Goal: Navigation & Orientation: Find specific page/section

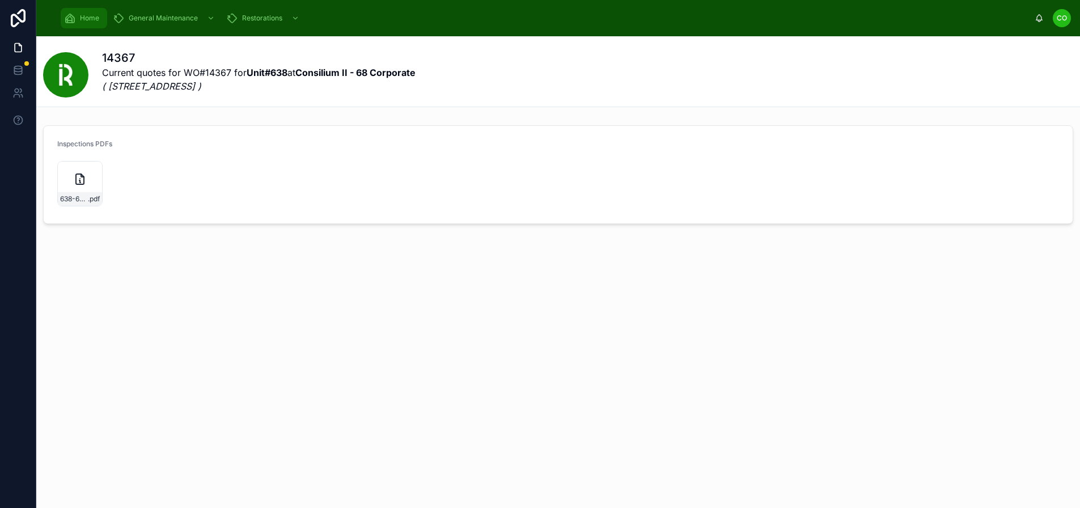
click at [90, 15] on span "Home" at bounding box center [89, 18] width 19 height 9
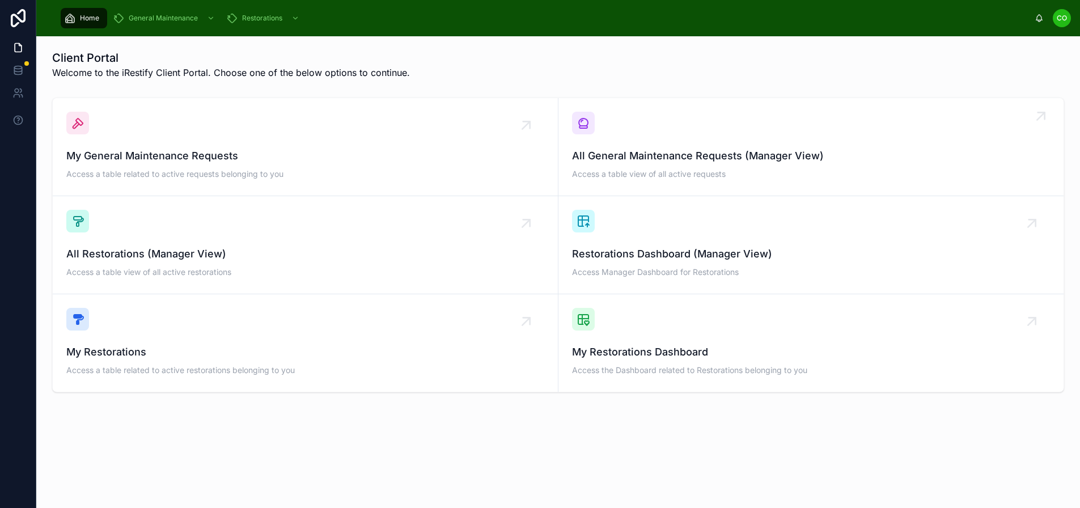
click at [713, 146] on div "All General Maintenance Requests (Manager View) Access a table view of all acti…" at bounding box center [811, 147] width 478 height 70
click at [698, 247] on span "Restorations Dashboard (Manager View)" at bounding box center [811, 254] width 478 height 16
click at [676, 347] on span "My Restorations Dashboard" at bounding box center [811, 352] width 478 height 16
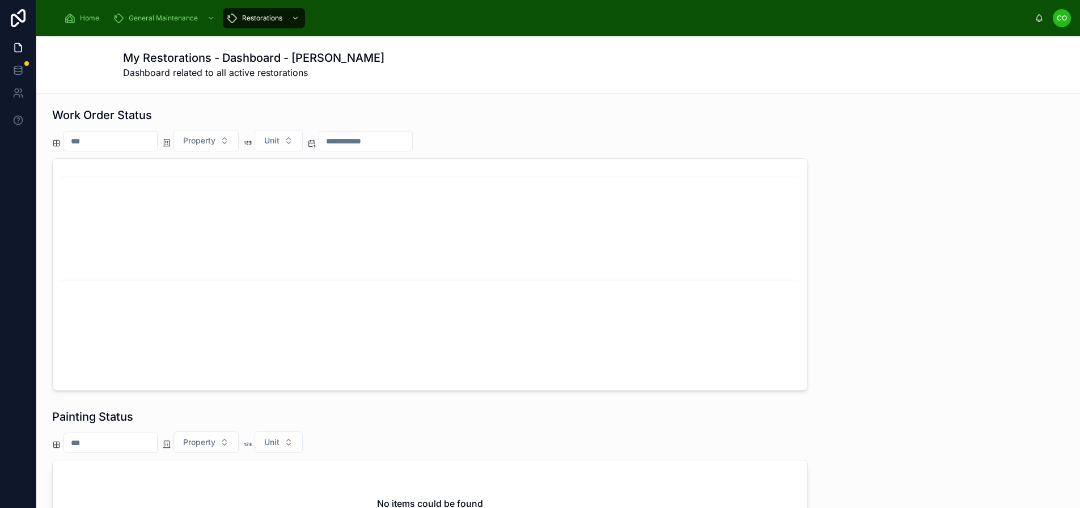
click at [112, 150] on div at bounding box center [110, 141] width 94 height 20
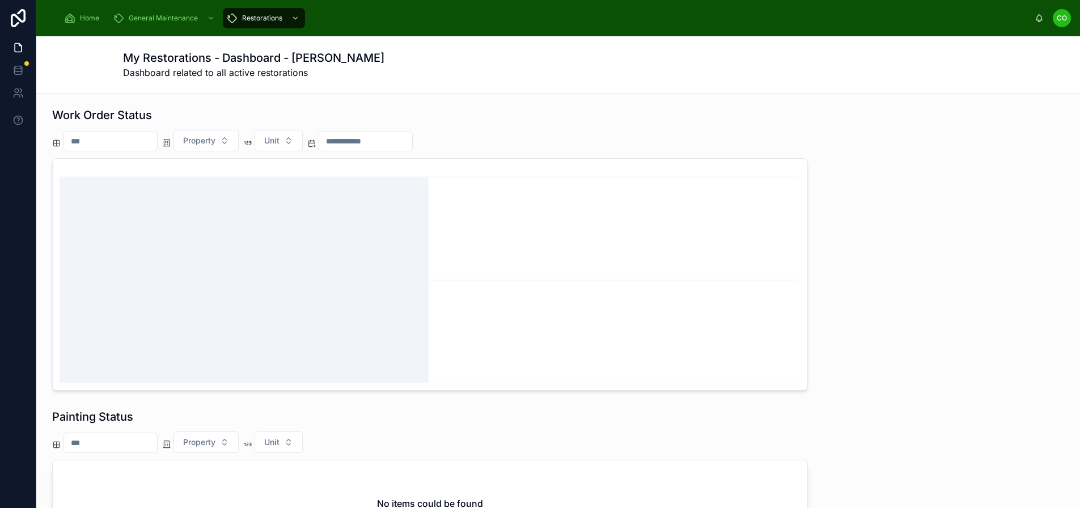
drag, startPoint x: 315, startPoint y: 277, endPoint x: 391, endPoint y: 274, distance: 76.5
click at [317, 276] on icon "chart" at bounding box center [430, 274] width 741 height 218
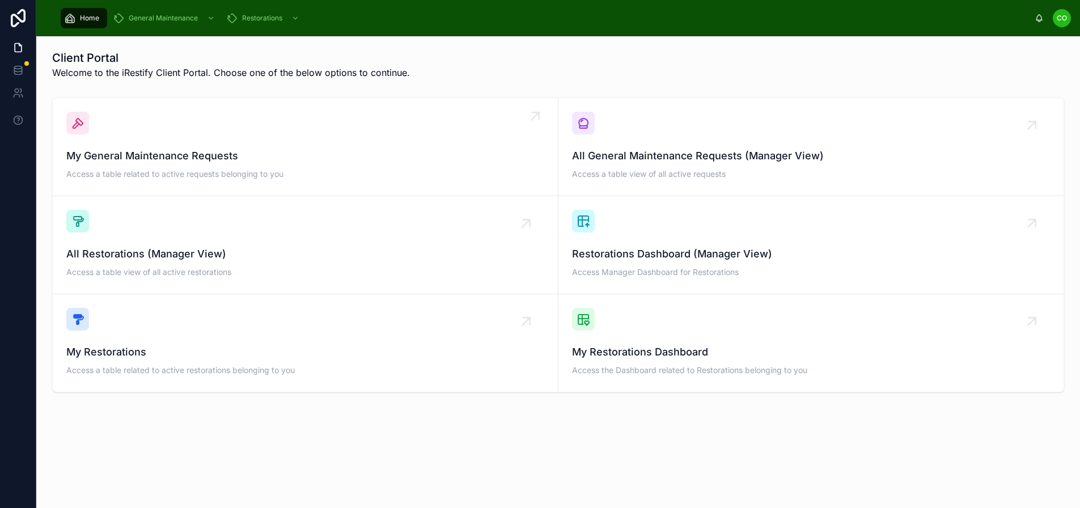
click at [197, 141] on div "My General Maintenance Requests Access a table related to active requests belon…" at bounding box center [305, 147] width 478 height 70
click at [675, 137] on div "All General Maintenance Requests (Manager View) Access a table view of all acti…" at bounding box center [811, 147] width 478 height 70
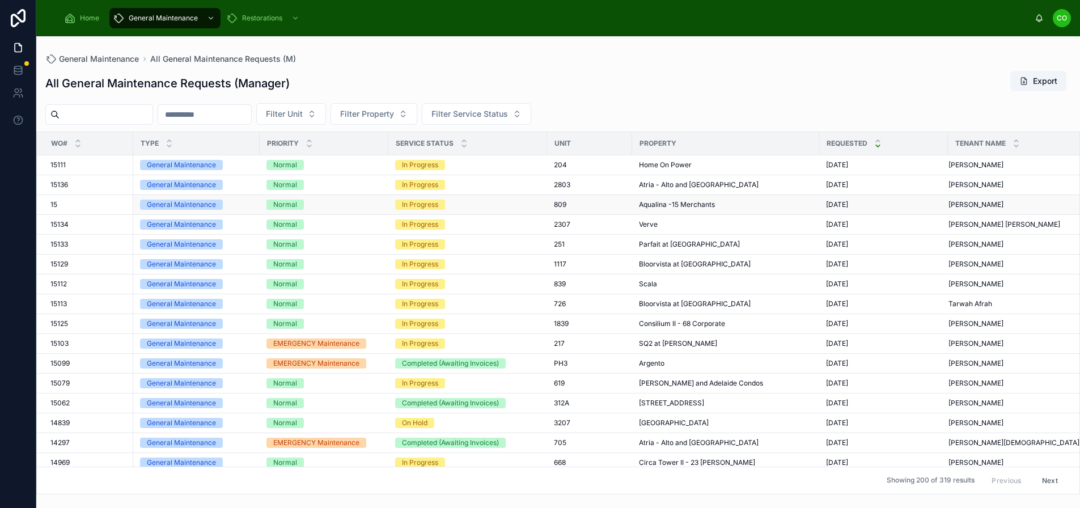
click at [75, 207] on div "15 15" at bounding box center [88, 204] width 76 height 9
